Goal: Transaction & Acquisition: Purchase product/service

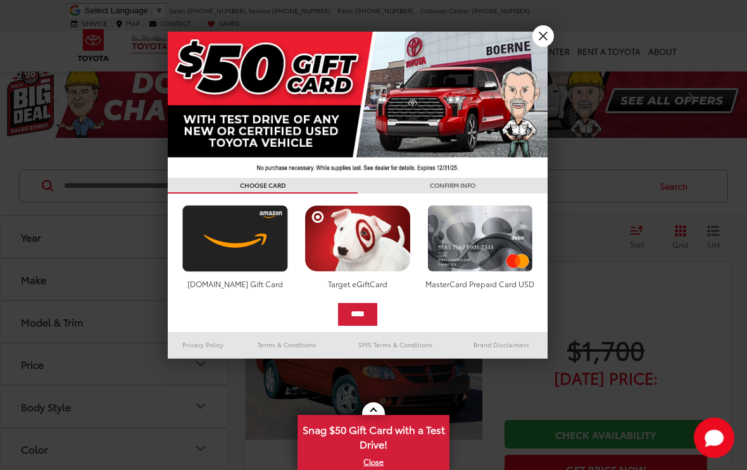
click at [541, 35] on link "X" at bounding box center [543, 36] width 22 height 22
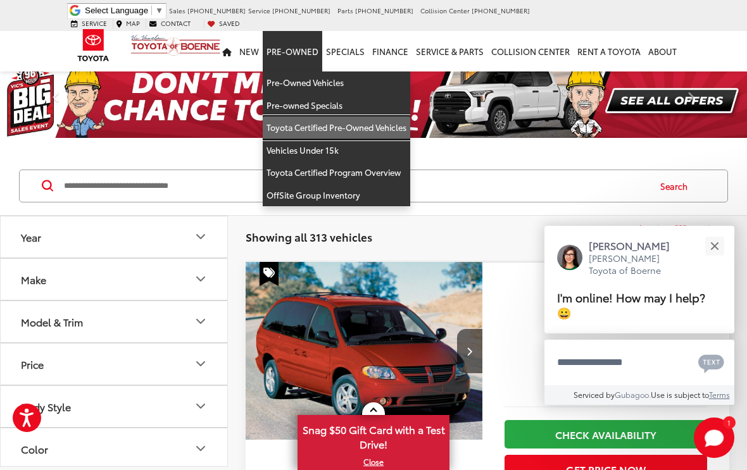
click at [369, 125] on link "Toyota Certified Pre-Owned Vehicles" at bounding box center [336, 127] width 147 height 23
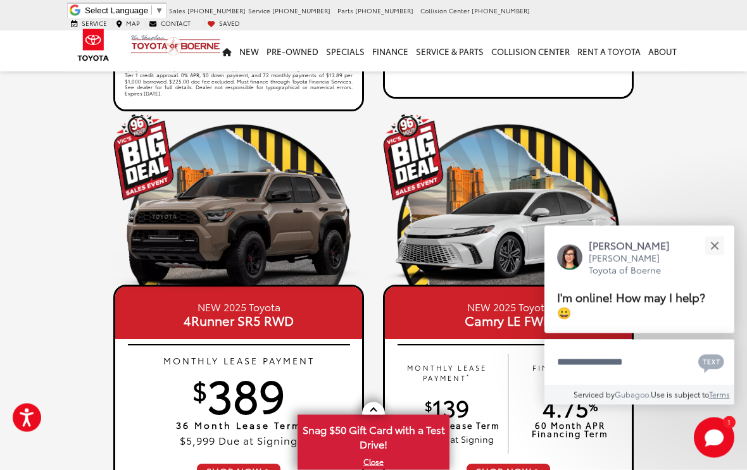
scroll to position [571, 0]
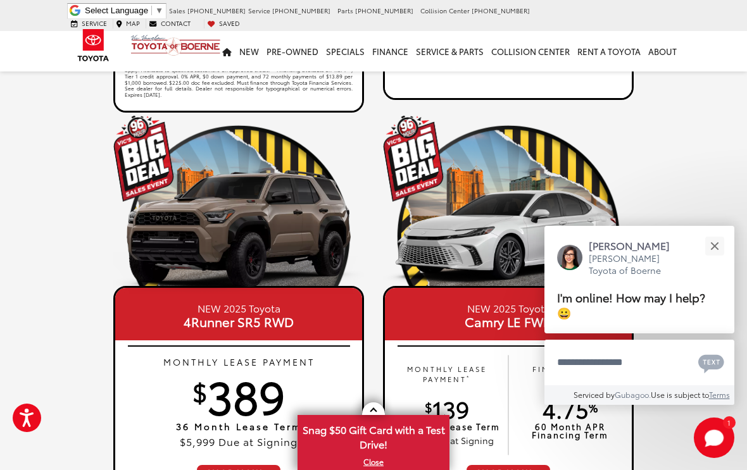
click at [711, 259] on button "Close" at bounding box center [714, 245] width 27 height 27
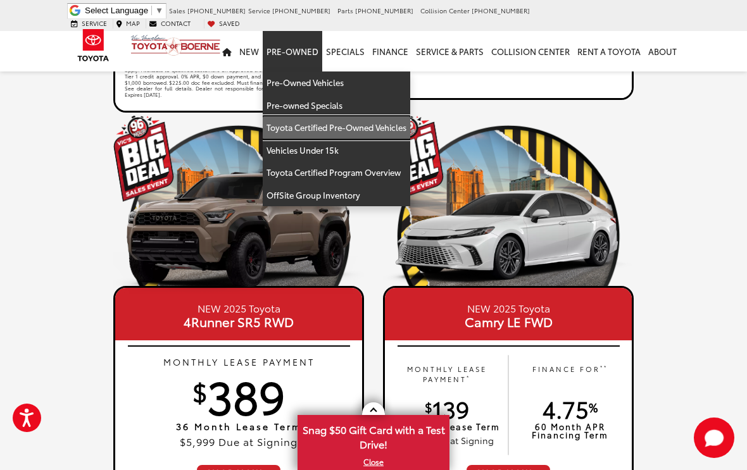
click at [383, 125] on link "Toyota Certified Pre-Owned Vehicles" at bounding box center [336, 127] width 147 height 23
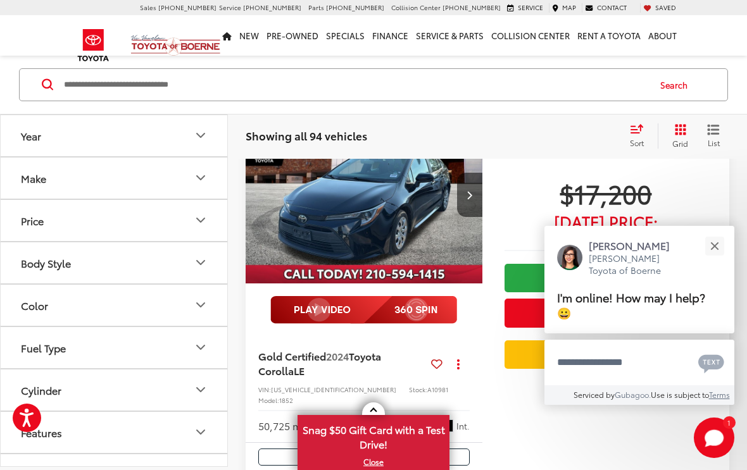
click at [712, 259] on button "Close" at bounding box center [714, 245] width 27 height 27
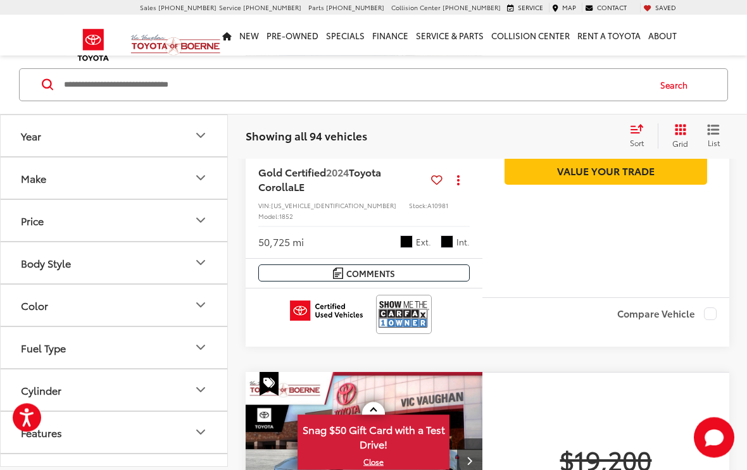
scroll to position [303, 0]
click at [196, 234] on button "Price" at bounding box center [115, 220] width 228 height 41
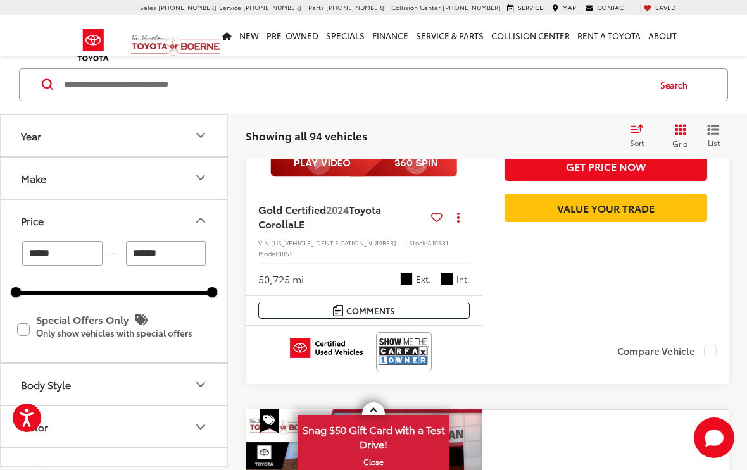
click at [72, 256] on input "******" at bounding box center [62, 253] width 80 height 25
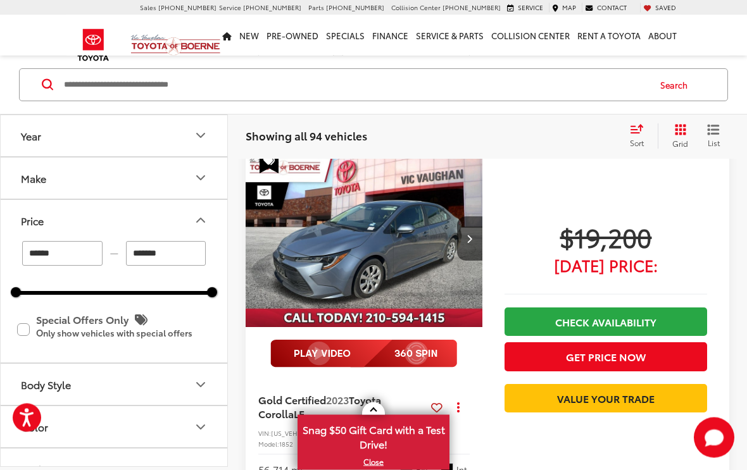
scroll to position [1457, 0]
click at [644, 125] on div "Sort" at bounding box center [640, 135] width 34 height 25
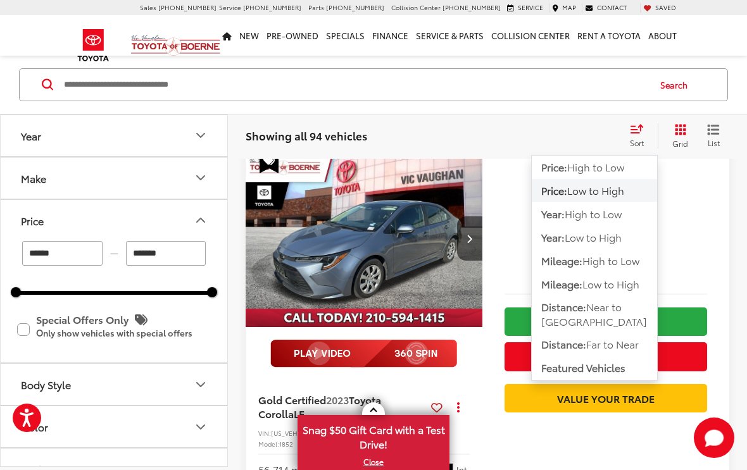
click at [613, 196] on span "Low to High" at bounding box center [595, 190] width 57 height 15
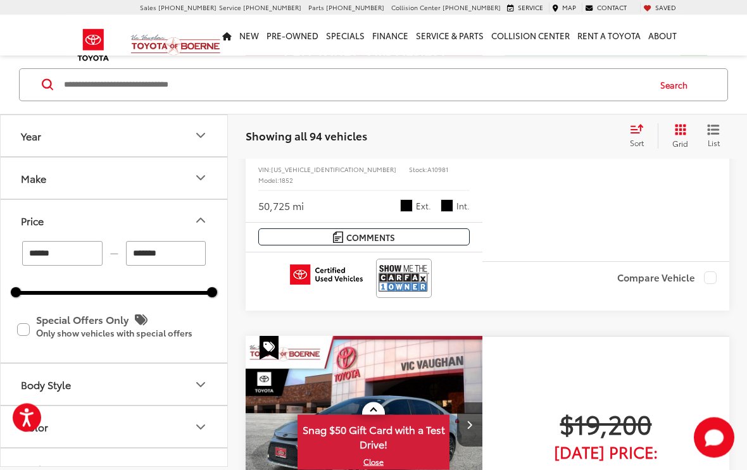
scroll to position [101, 0]
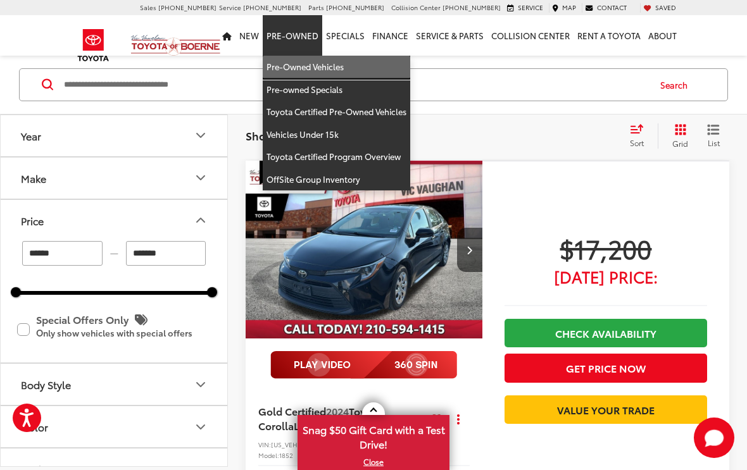
click at [318, 69] on link "Pre-Owned Vehicles" at bounding box center [336, 67] width 147 height 23
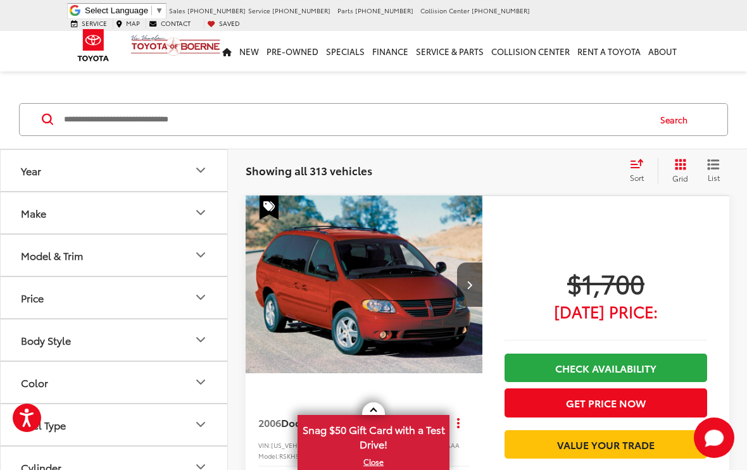
scroll to position [66, 0]
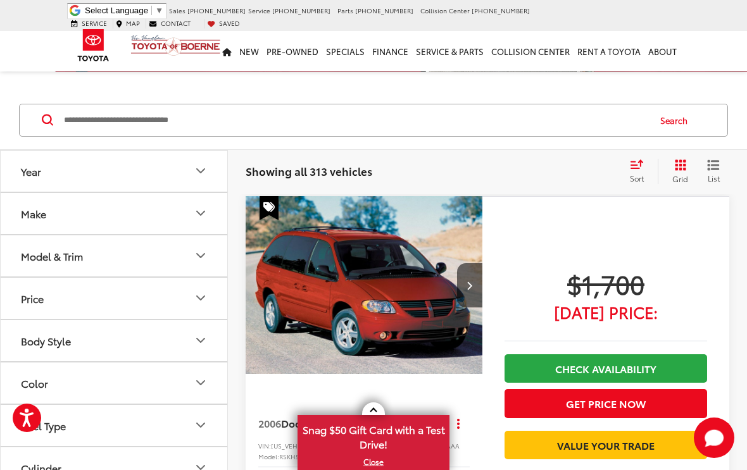
click at [635, 169] on div "Sort" at bounding box center [640, 171] width 34 height 25
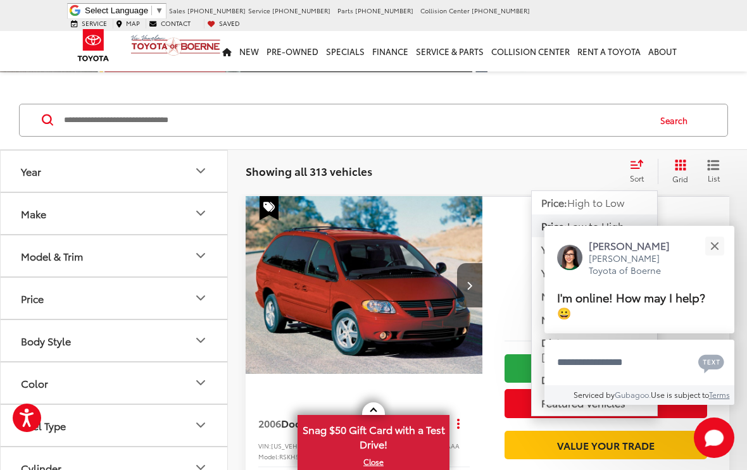
click at [607, 228] on span "Low to High" at bounding box center [595, 225] width 57 height 15
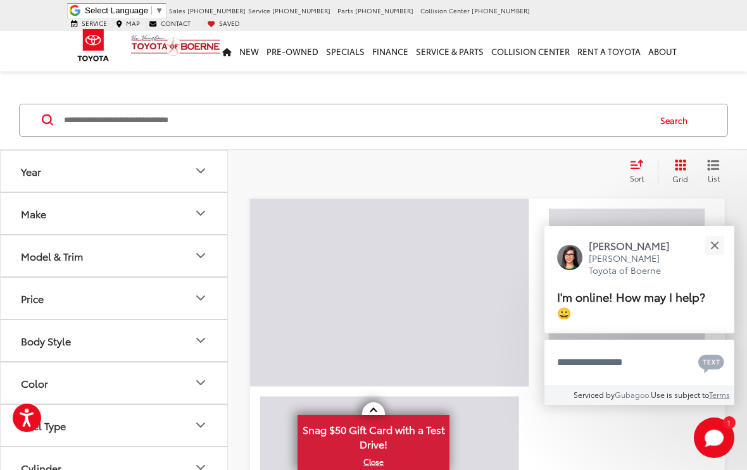
click at [637, 171] on div "Sort" at bounding box center [640, 171] width 34 height 25
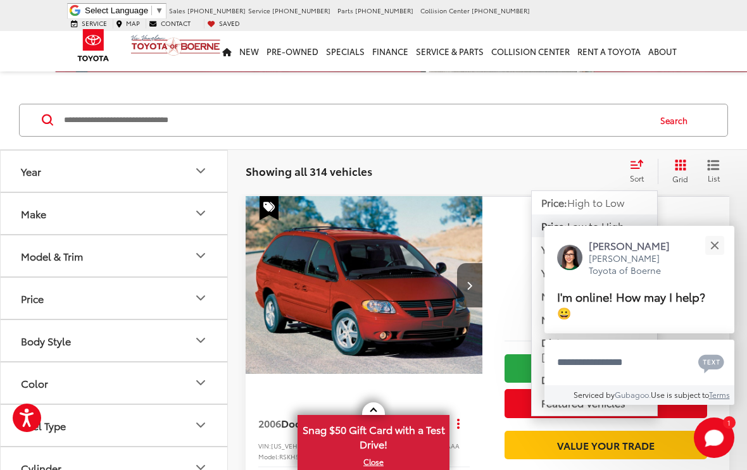
click at [720, 259] on button "Close" at bounding box center [714, 245] width 27 height 27
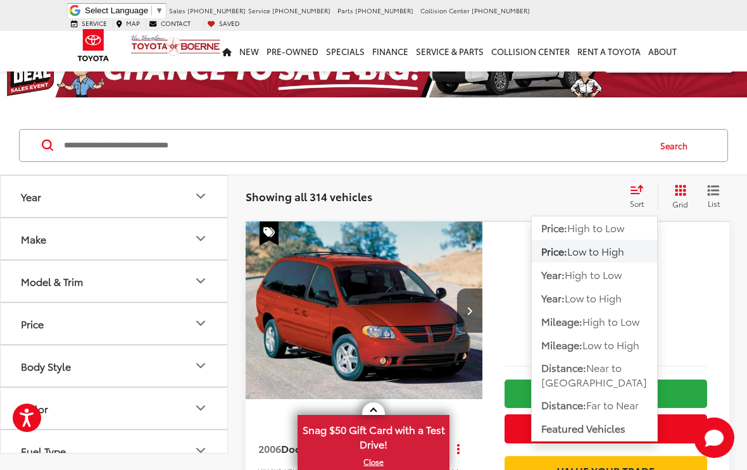
scroll to position [21, 0]
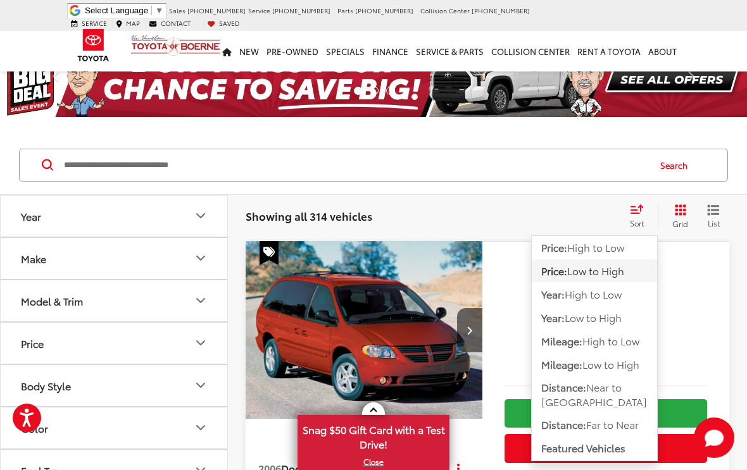
click at [712, 321] on div "$1,500 Today's Price: Check Availability Get Price Now Value Your Trade" at bounding box center [605, 412] width 247 height 342
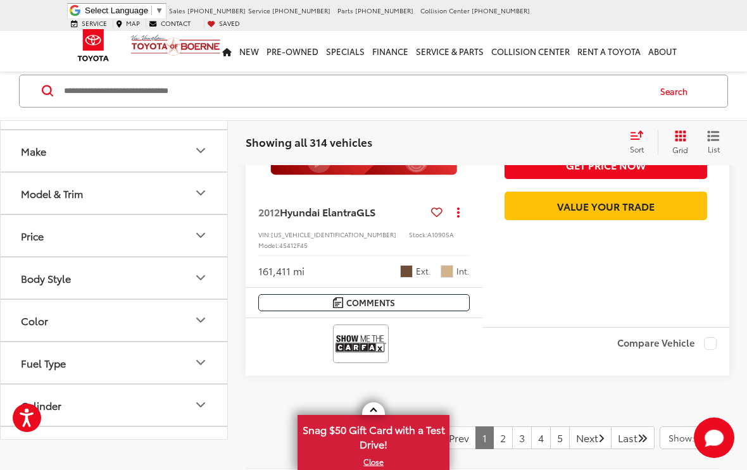
scroll to position [5085, 0]
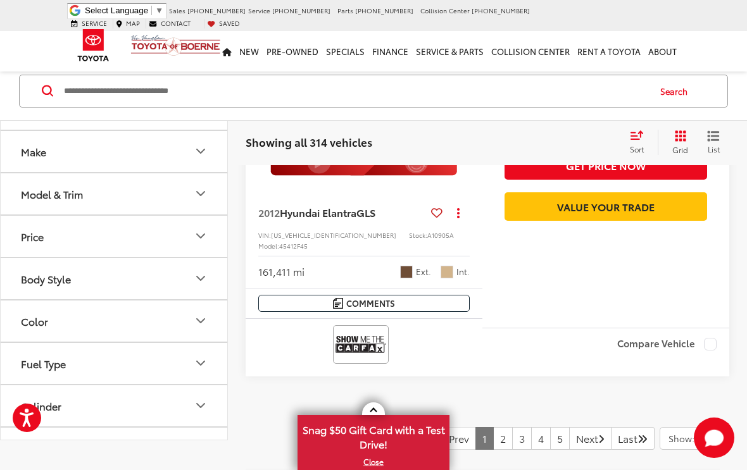
click at [493, 427] on link "2" at bounding box center [503, 438] width 20 height 23
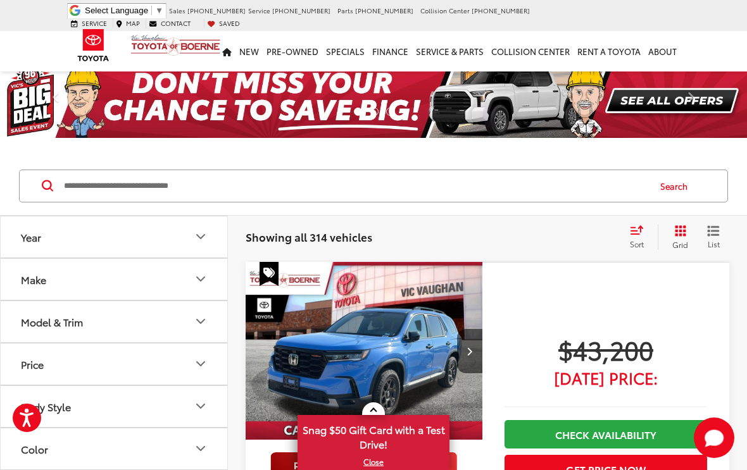
click at [632, 235] on div "Sort" at bounding box center [640, 237] width 34 height 25
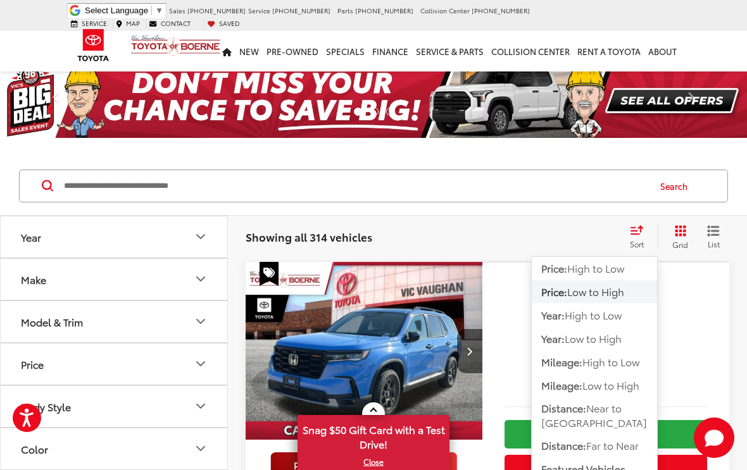
click at [703, 315] on div "$43,200 Today's Price: Check Availability Get Price Now Value Your Trade" at bounding box center [605, 447] width 247 height 370
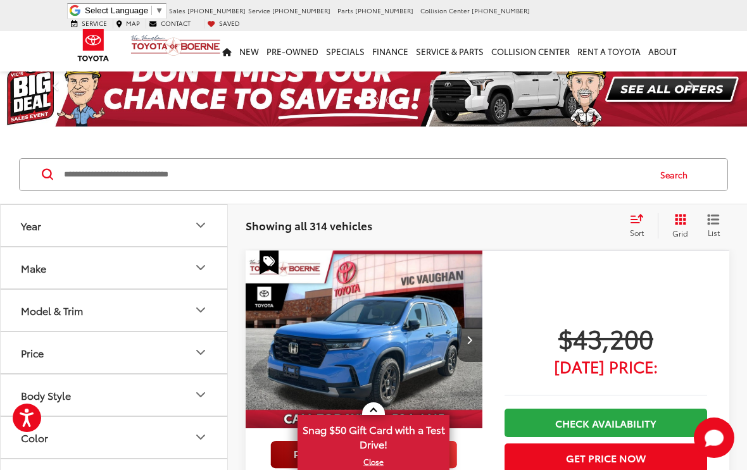
scroll to position [11, 0]
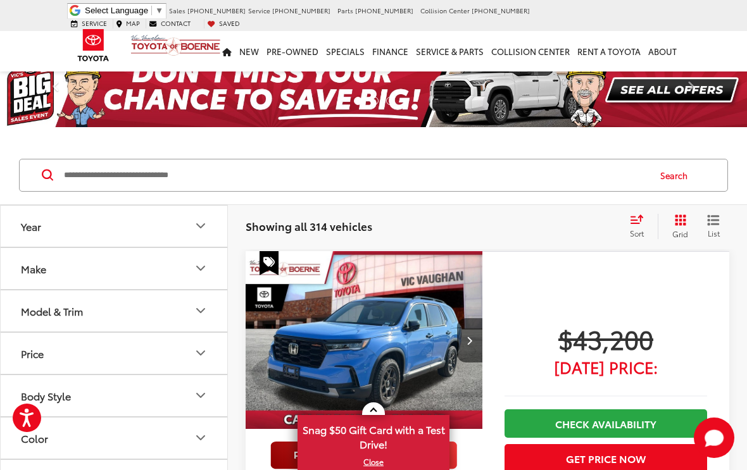
click at [676, 219] on icon "Grid View" at bounding box center [680, 220] width 11 height 11
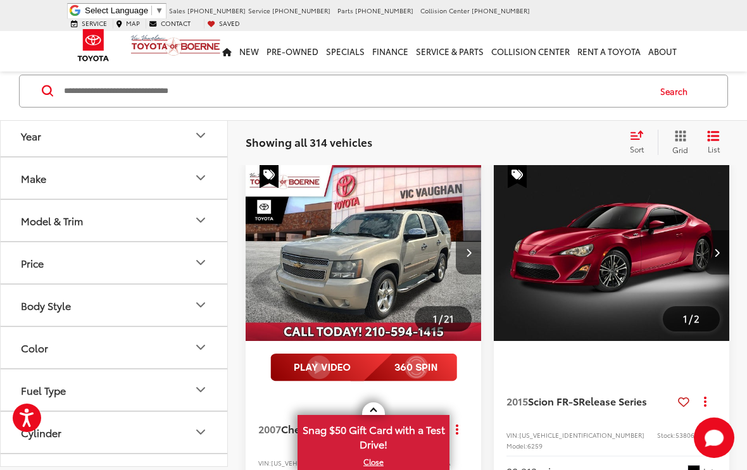
scroll to position [764, 0]
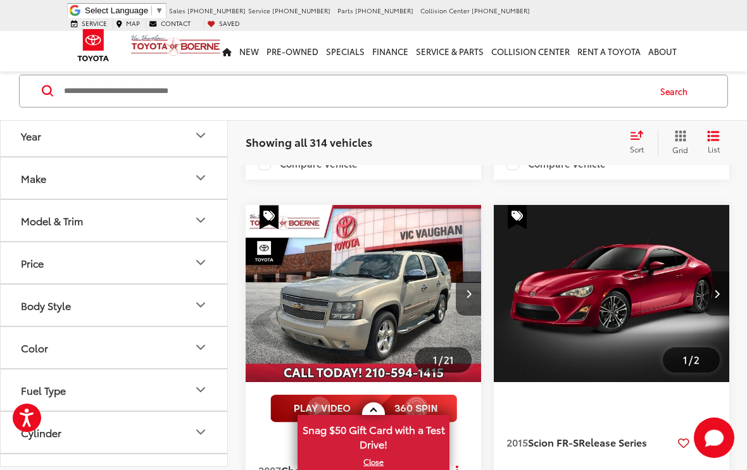
click at [613, 311] on img "2015 Scion FR-S Release Series 0" at bounding box center [611, 294] width 237 height 178
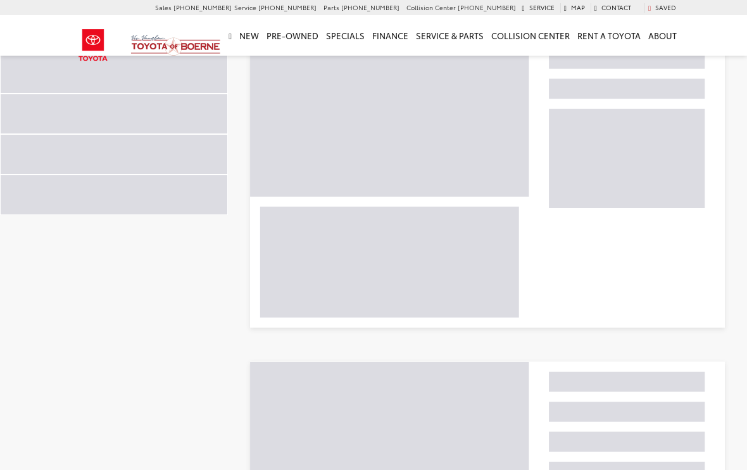
scroll to position [621, 0]
